Goal: Task Accomplishment & Management: Use online tool/utility

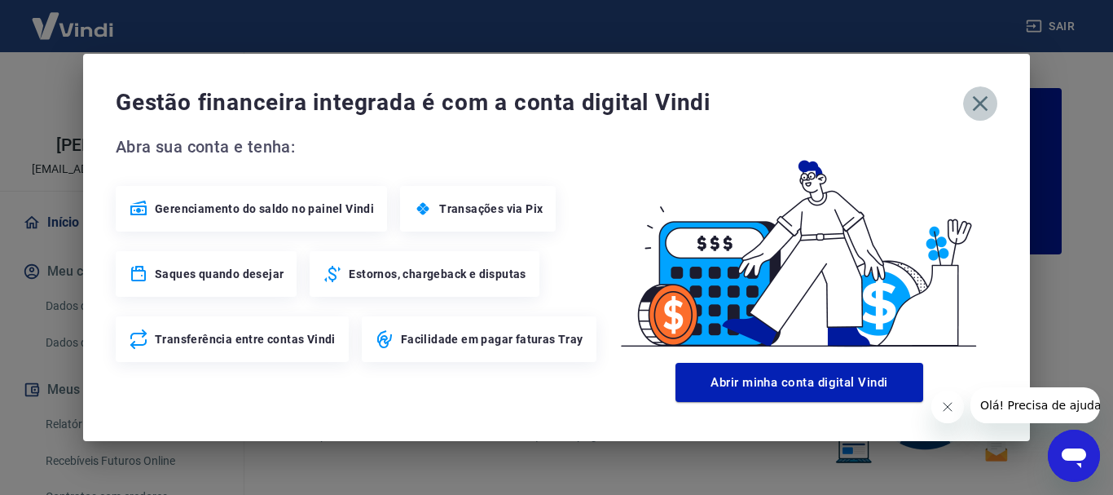
click at [983, 104] on icon "button" at bounding box center [980, 103] width 26 height 26
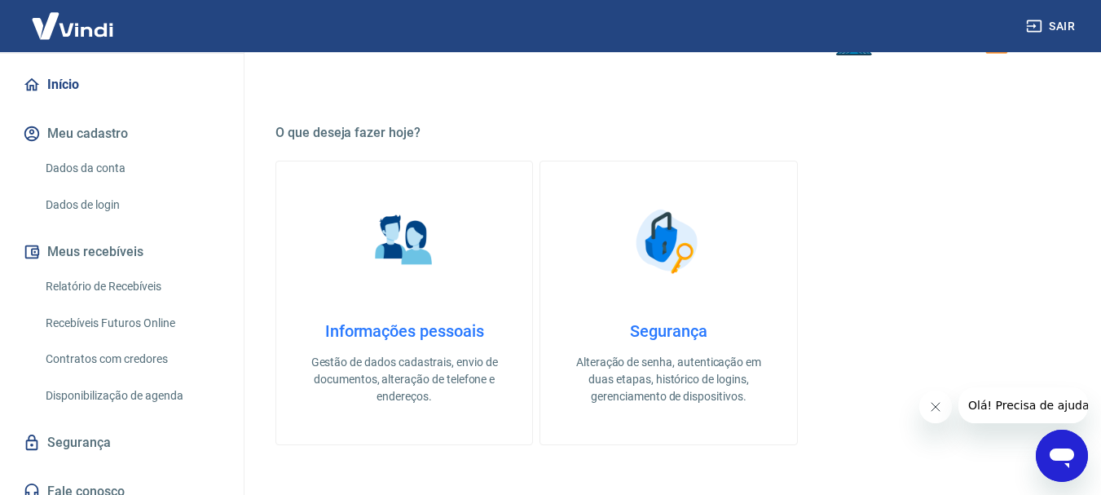
scroll to position [152, 0]
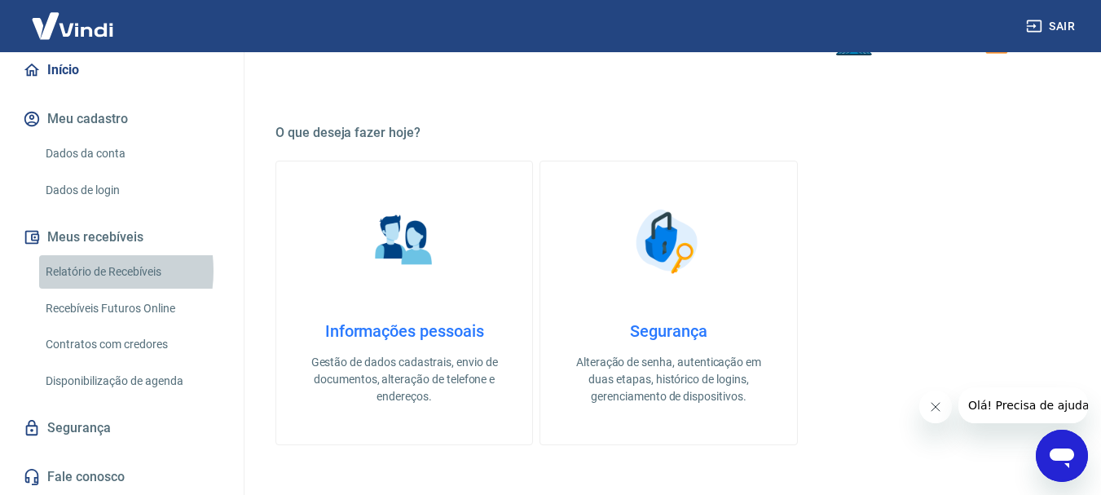
click at [65, 271] on link "Relatório de Recebíveis" at bounding box center [131, 271] width 185 height 33
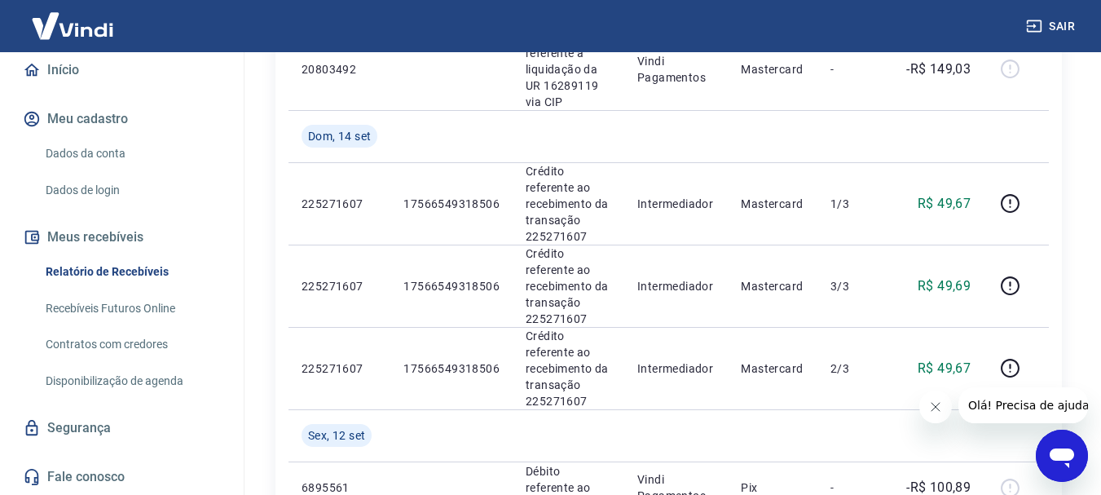
scroll to position [1222, 0]
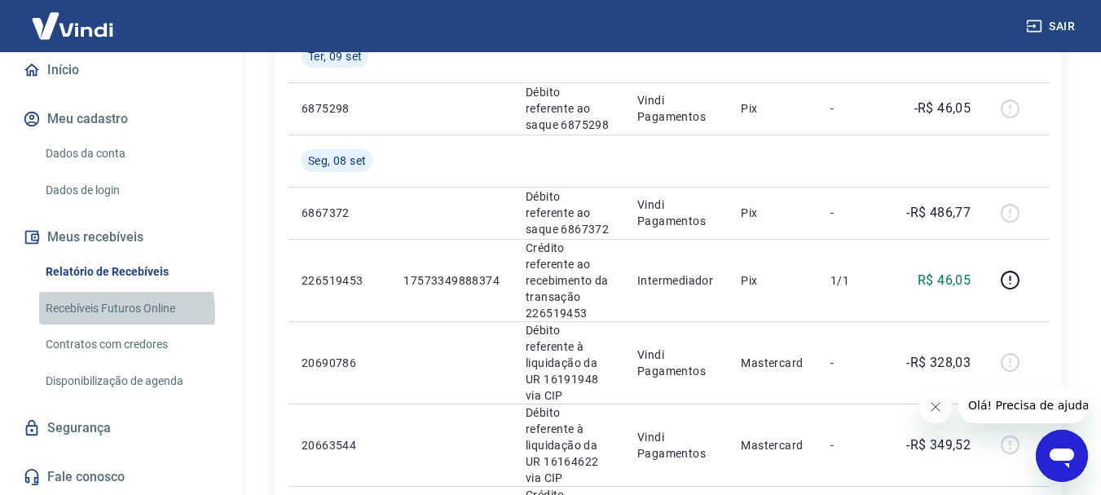
click at [99, 312] on link "Recebíveis Futuros Online" at bounding box center [131, 308] width 185 height 33
